Goal: Transaction & Acquisition: Purchase product/service

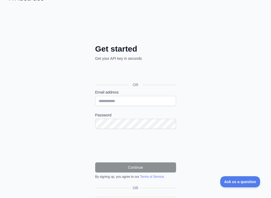
scroll to position [20, 0]
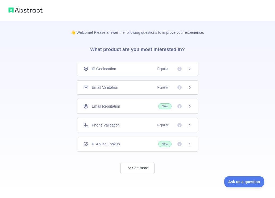
click at [191, 69] on icon at bounding box center [190, 69] width 4 height 4
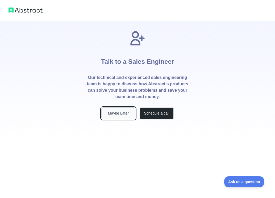
click at [129, 112] on button "Maybe Later" at bounding box center [118, 113] width 34 height 12
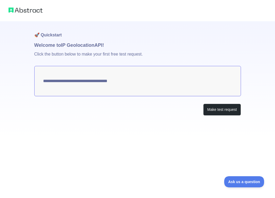
type textarea "**********"
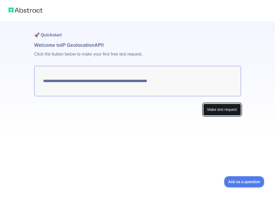
click at [222, 107] on button "Make test request" at bounding box center [222, 110] width 38 height 12
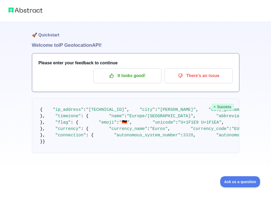
click at [221, 106] on span "Success" at bounding box center [222, 107] width 23 height 6
click at [70, 110] on pre "{ "ip_address" : "[TECHNICAL_ID]" , "city" : "[GEOGRAPHIC_DATA]" , "city_geonam…" at bounding box center [135, 125] width 207 height 55
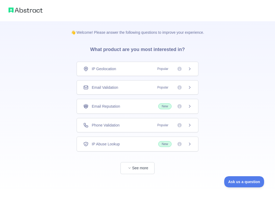
click at [179, 69] on icon at bounding box center [179, 69] width 4 height 4
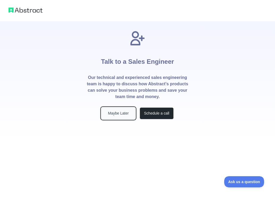
click at [119, 114] on button "Maybe Later" at bounding box center [118, 113] width 34 height 12
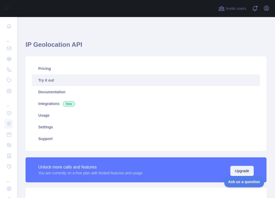
click at [238, 175] on button "Upgrade" at bounding box center [241, 171] width 23 height 10
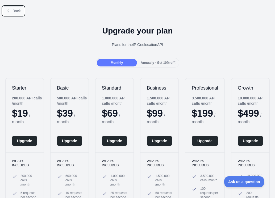
click at [9, 9] on icon at bounding box center [8, 11] width 4 height 4
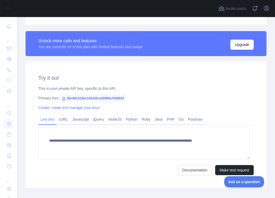
scroll to position [127, 0]
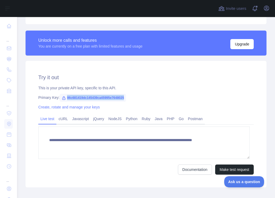
drag, startPoint x: 123, startPoint y: 98, endPoint x: 66, endPoint y: 98, distance: 56.7
click at [66, 98] on span "86c681419dc145439ca45995e7648025" at bounding box center [93, 98] width 67 height 8
copy span "86c681419dc145439ca45995e7648025"
